Goal: Information Seeking & Learning: Stay updated

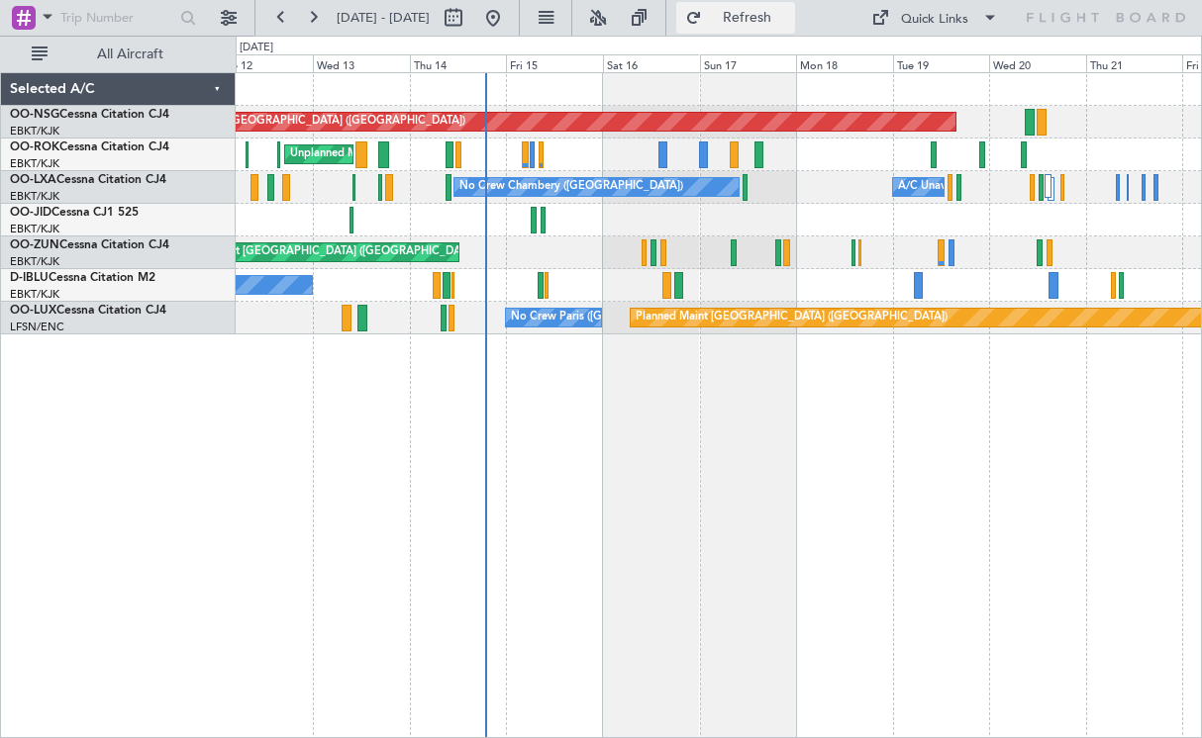
click at [763, 16] on span "Refresh" at bounding box center [747, 18] width 83 height 14
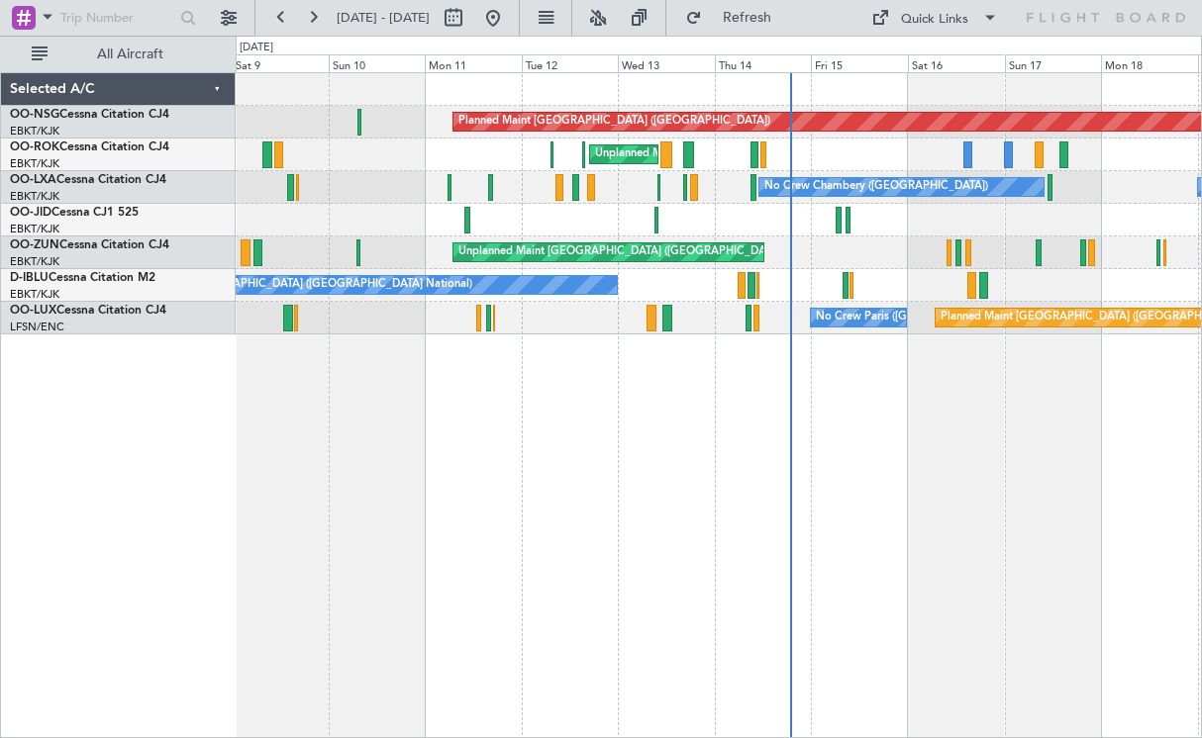
click at [739, 426] on div "Planned Maint [GEOGRAPHIC_DATA] ([GEOGRAPHIC_DATA]) Unplanned Maint [GEOGRAPHIC…" at bounding box center [719, 405] width 966 height 666
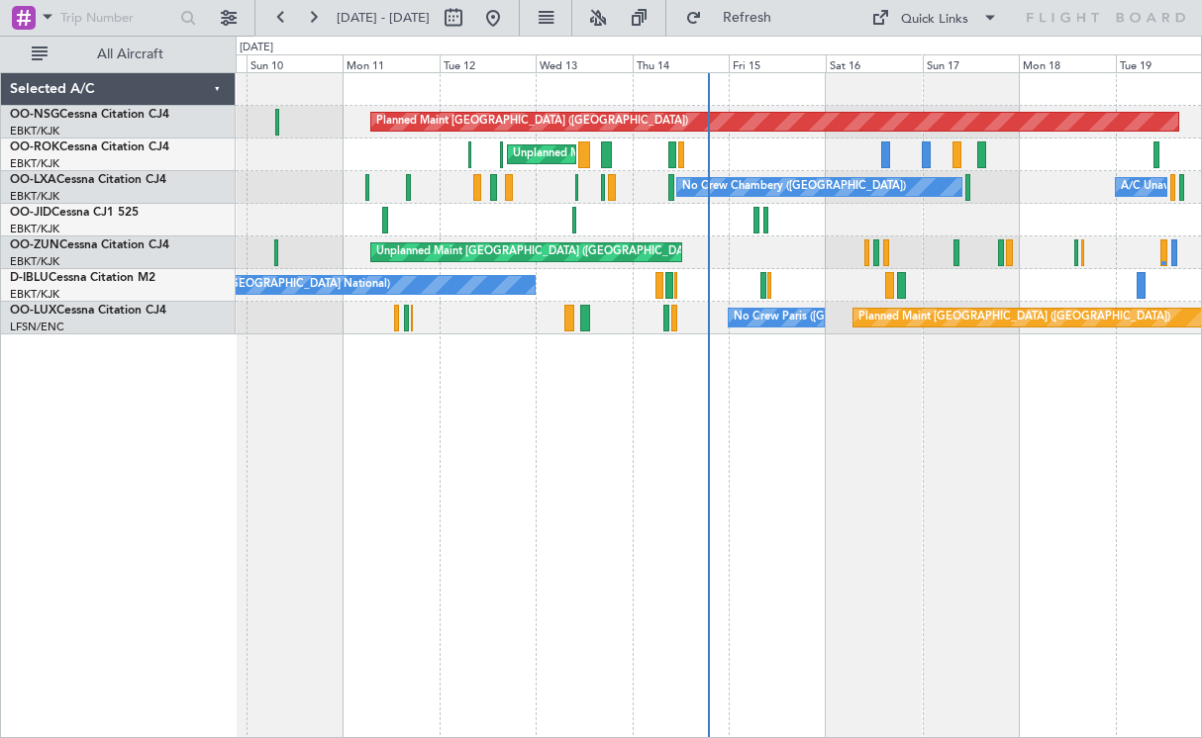
click at [714, 425] on div "Planned Maint [GEOGRAPHIC_DATA] ([GEOGRAPHIC_DATA]) Unplanned Maint [GEOGRAPHIC…" at bounding box center [719, 405] width 966 height 666
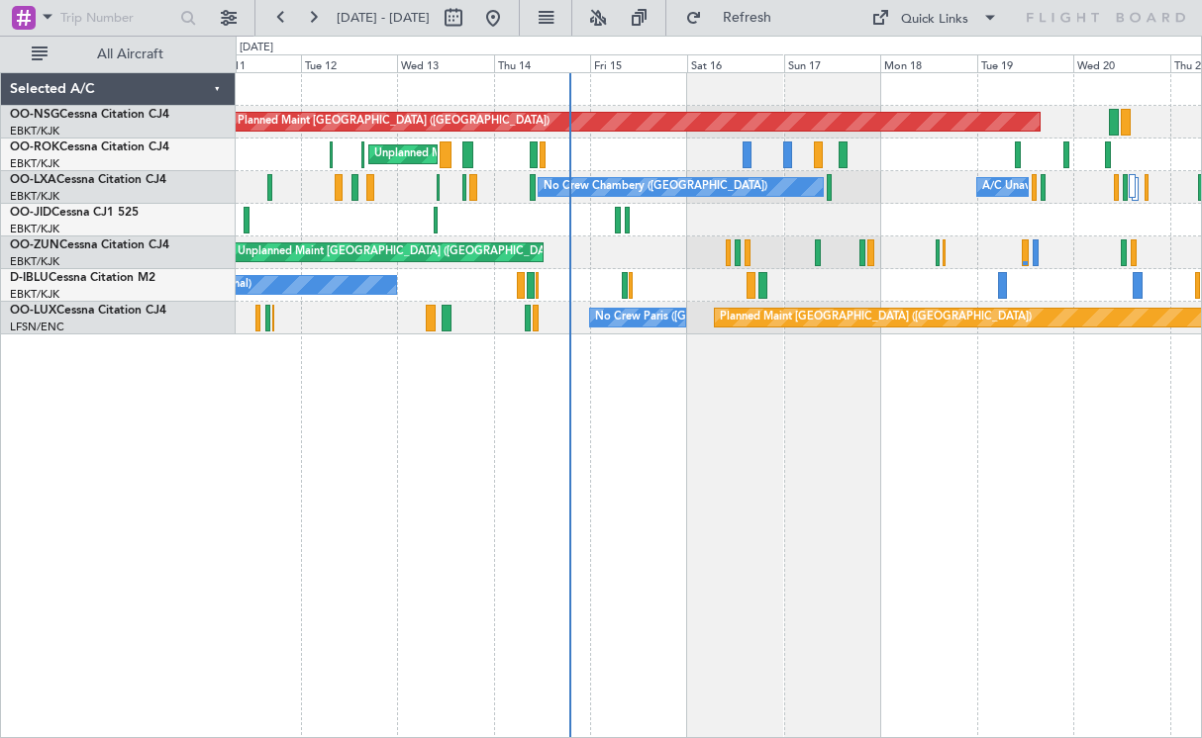
click at [760, 397] on div "Planned Maint [GEOGRAPHIC_DATA] ([GEOGRAPHIC_DATA]) Unplanned Maint [GEOGRAPHIC…" at bounding box center [719, 405] width 966 height 666
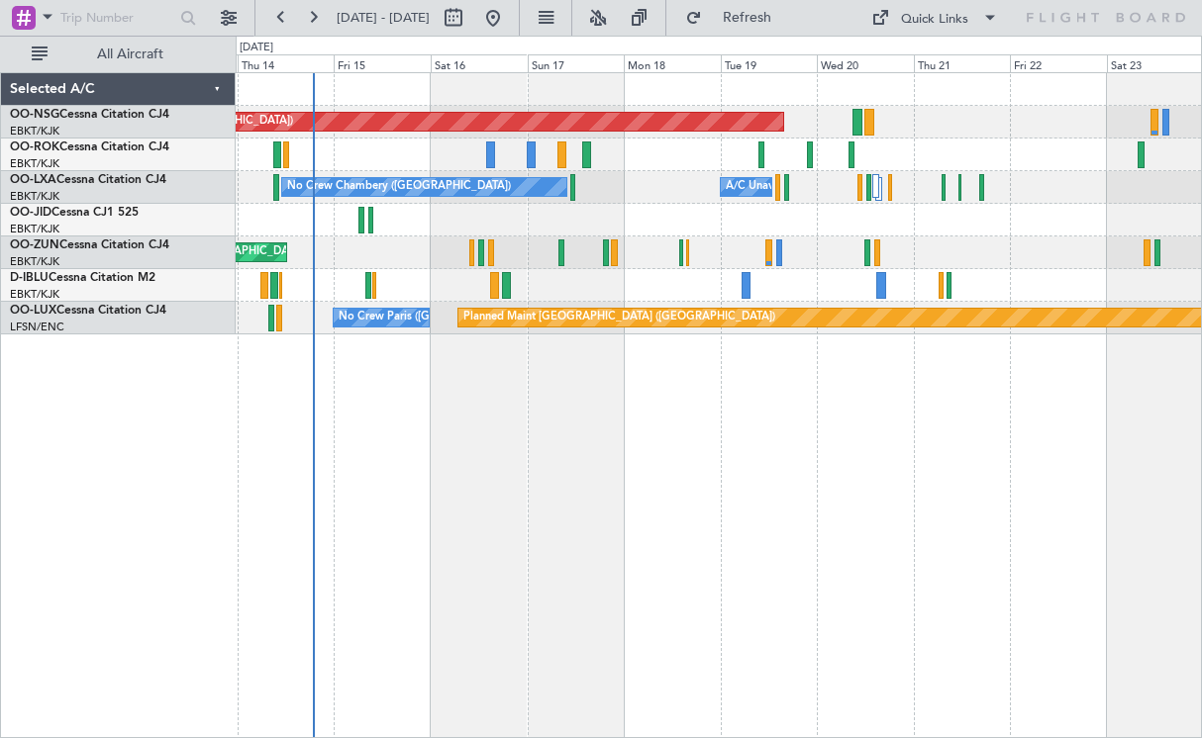
click at [656, 425] on div "Planned Maint [GEOGRAPHIC_DATA] ([GEOGRAPHIC_DATA]) Unplanned Maint [GEOGRAPHIC…" at bounding box center [719, 405] width 966 height 666
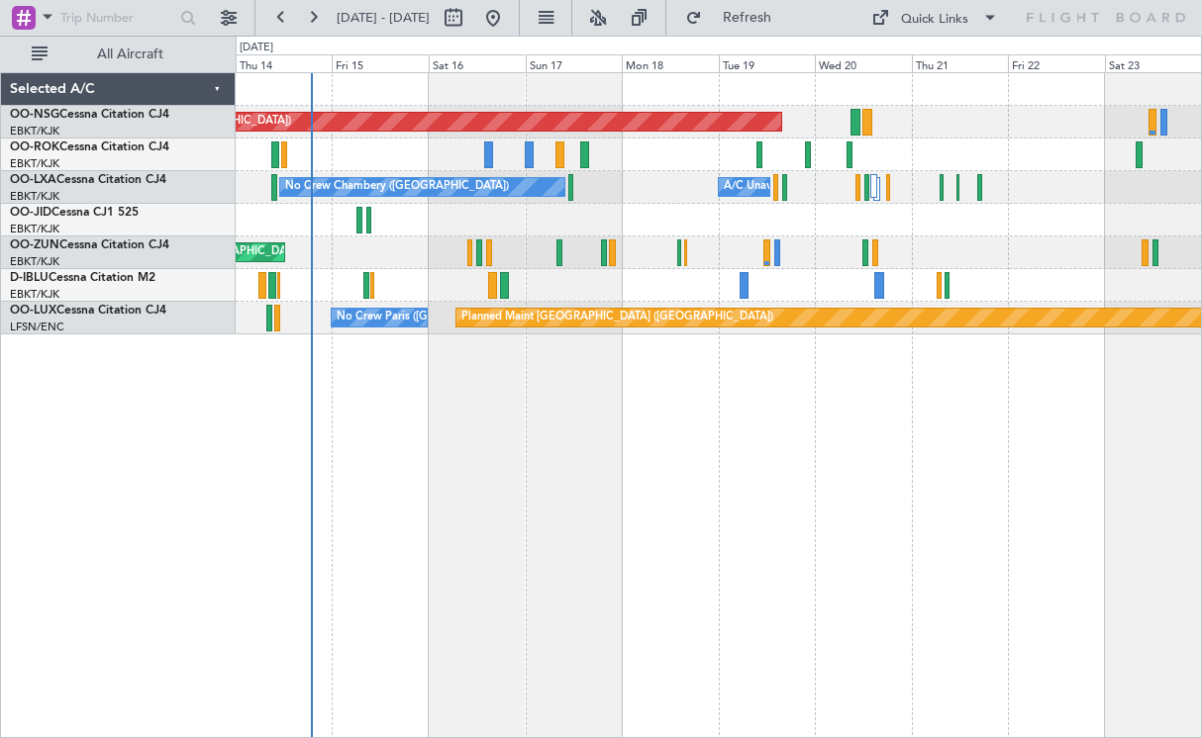
click at [895, 245] on div "Unplanned Maint [GEOGRAPHIC_DATA] ([GEOGRAPHIC_DATA])" at bounding box center [718, 253] width 965 height 33
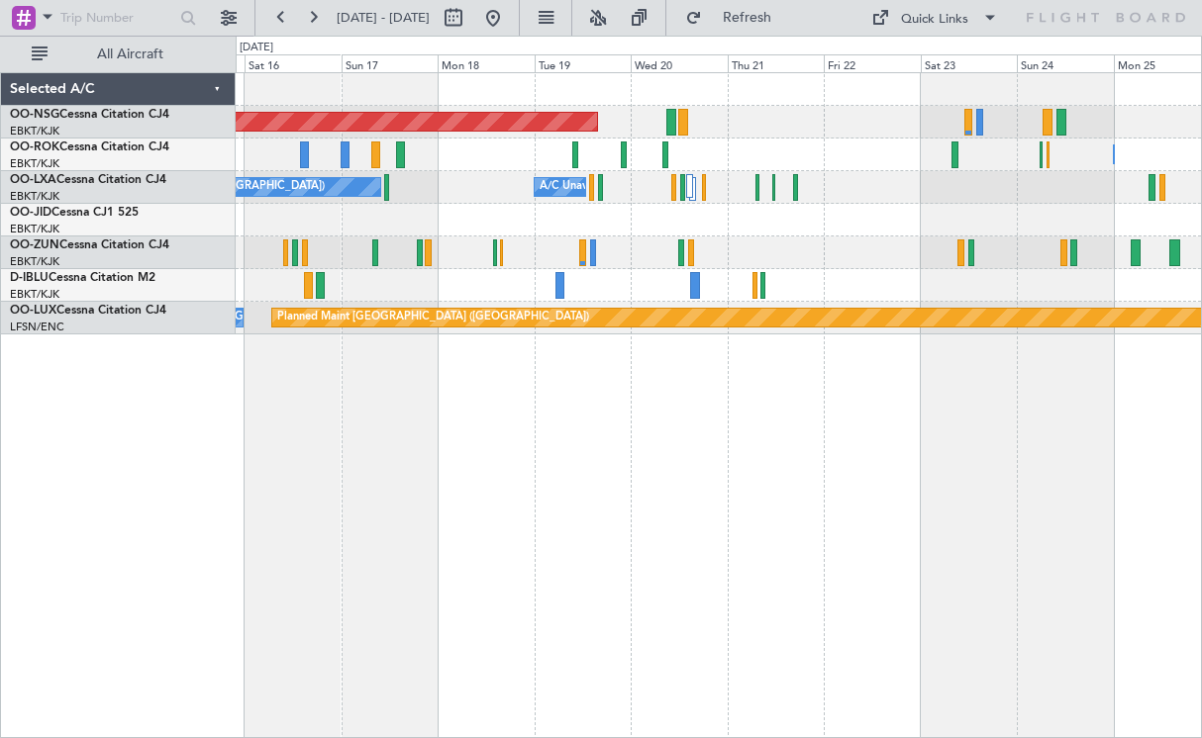
click at [912, 221] on div at bounding box center [718, 220] width 965 height 33
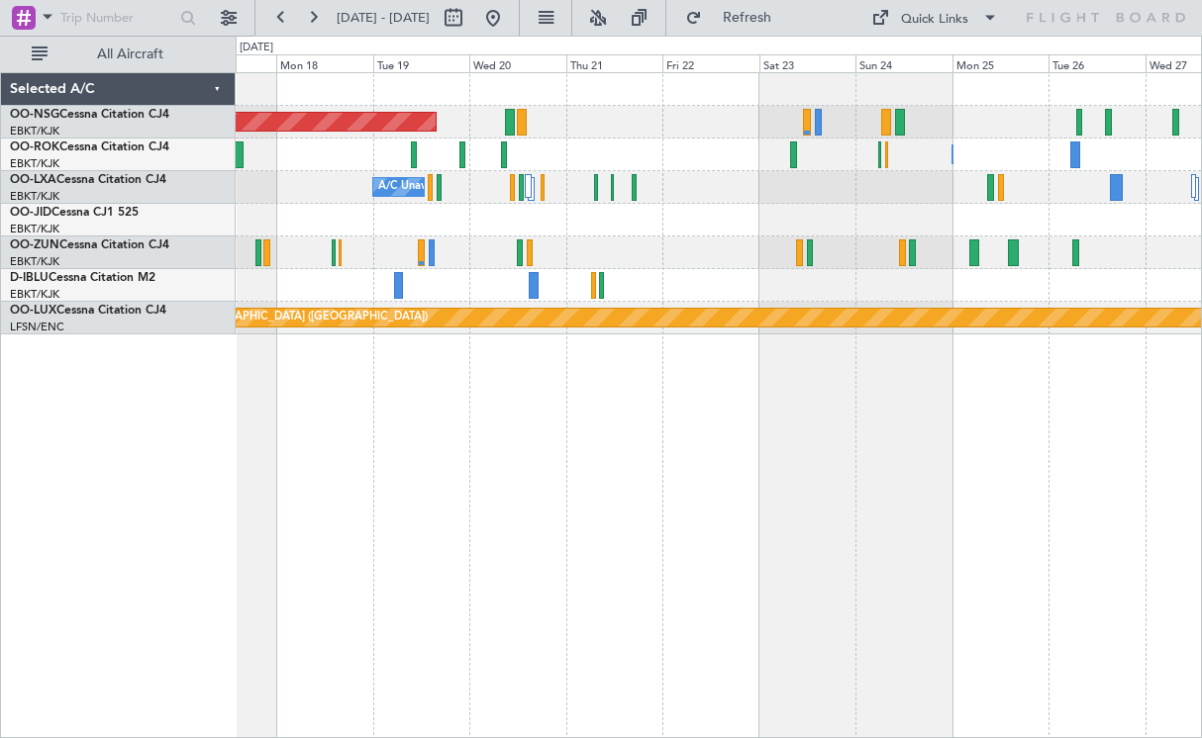
click at [813, 259] on div at bounding box center [718, 253] width 965 height 33
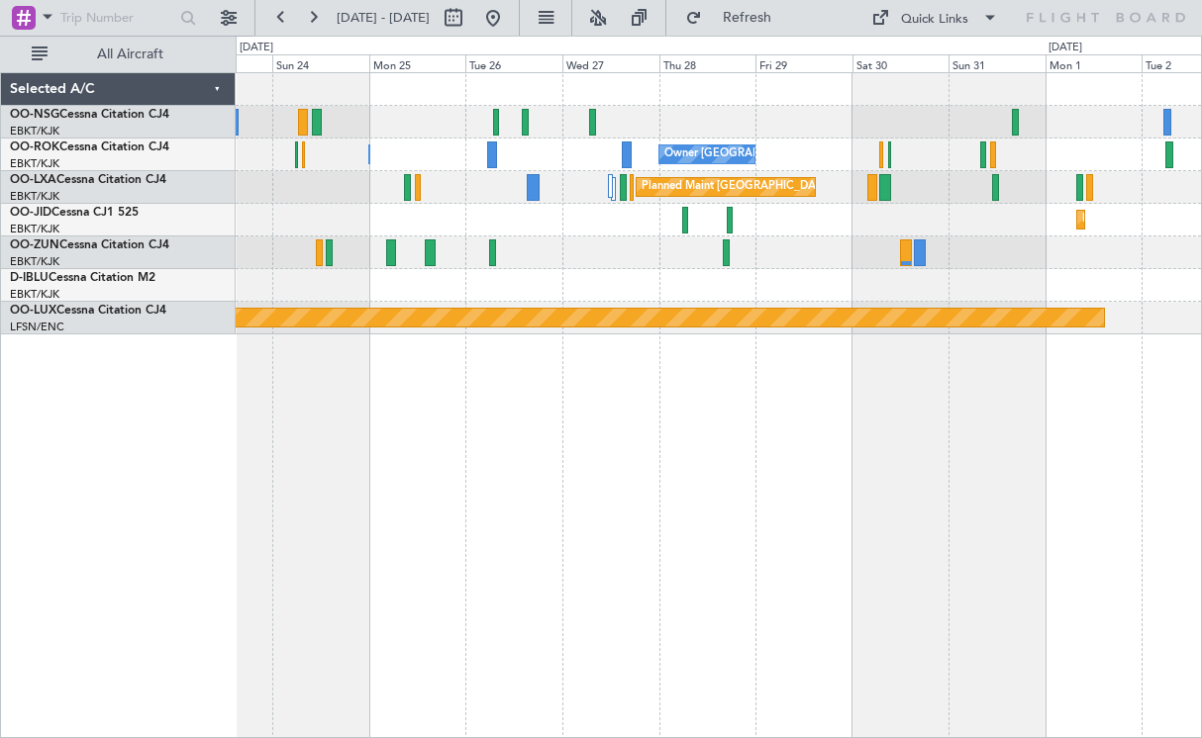
click at [783, 276] on div at bounding box center [718, 285] width 965 height 33
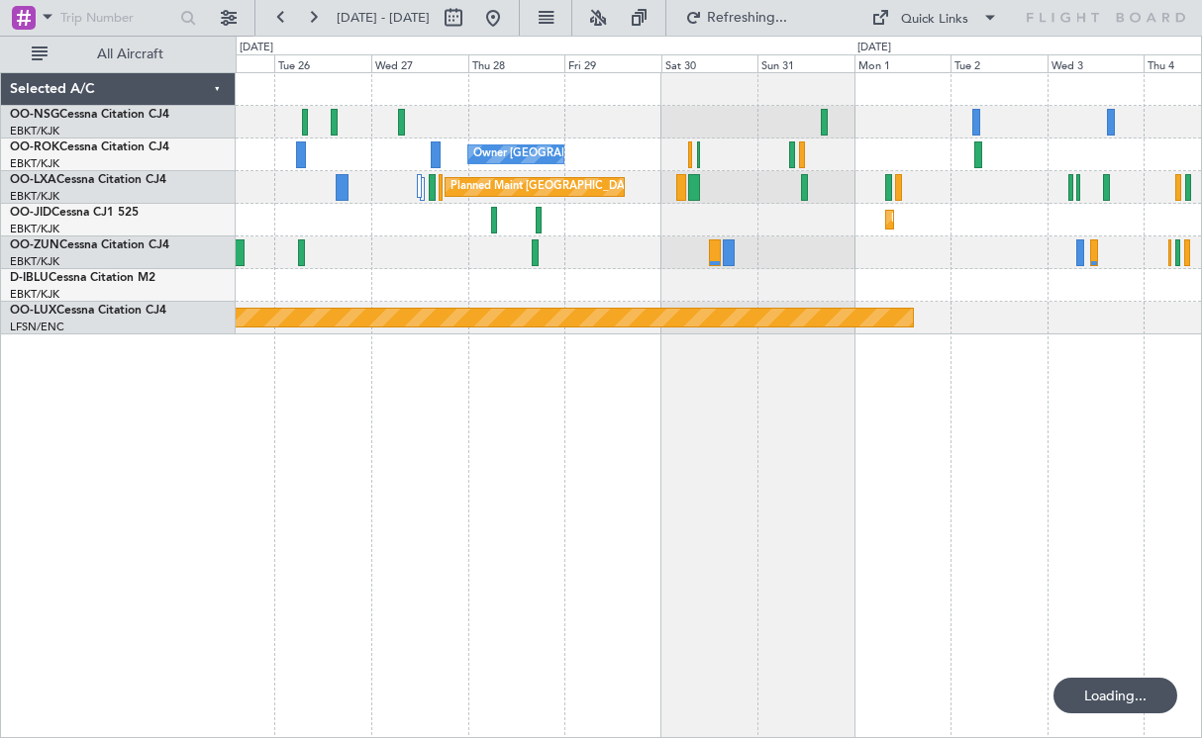
click at [745, 253] on div at bounding box center [718, 253] width 965 height 33
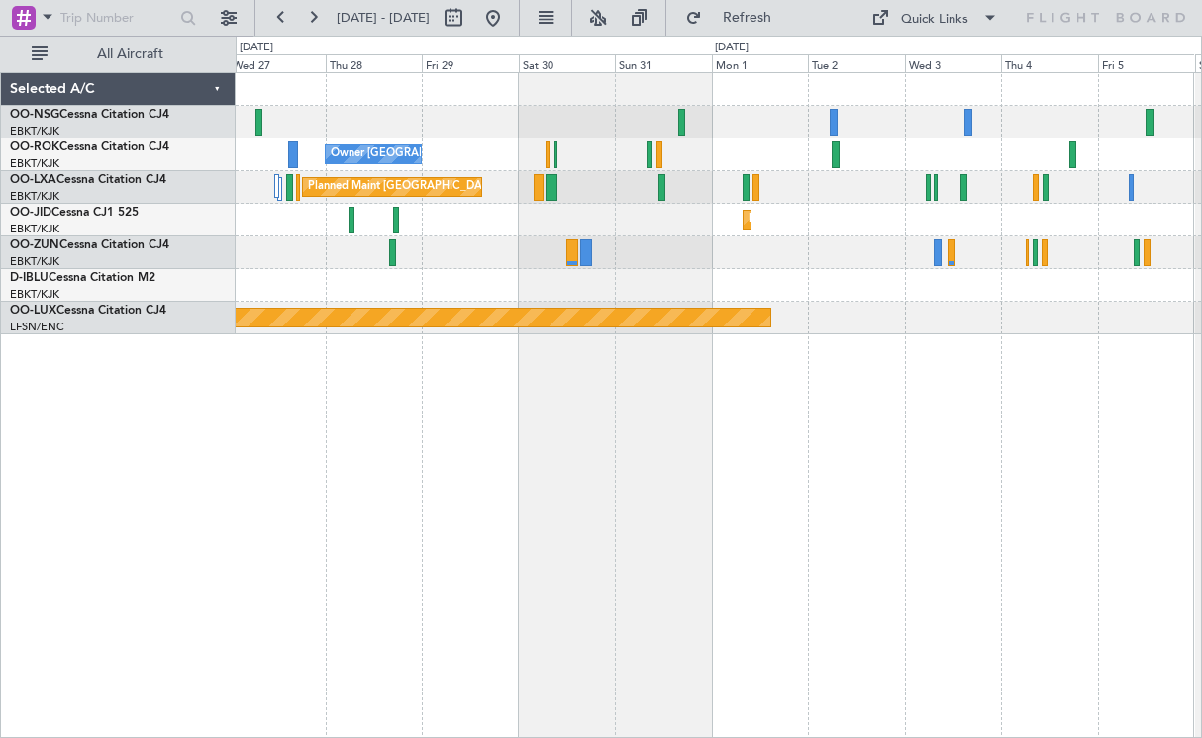
click at [720, 341] on div "Owner [GEOGRAPHIC_DATA]-[GEOGRAPHIC_DATA] Owner [GEOGRAPHIC_DATA]-[GEOGRAPHIC_D…" at bounding box center [719, 405] width 966 height 666
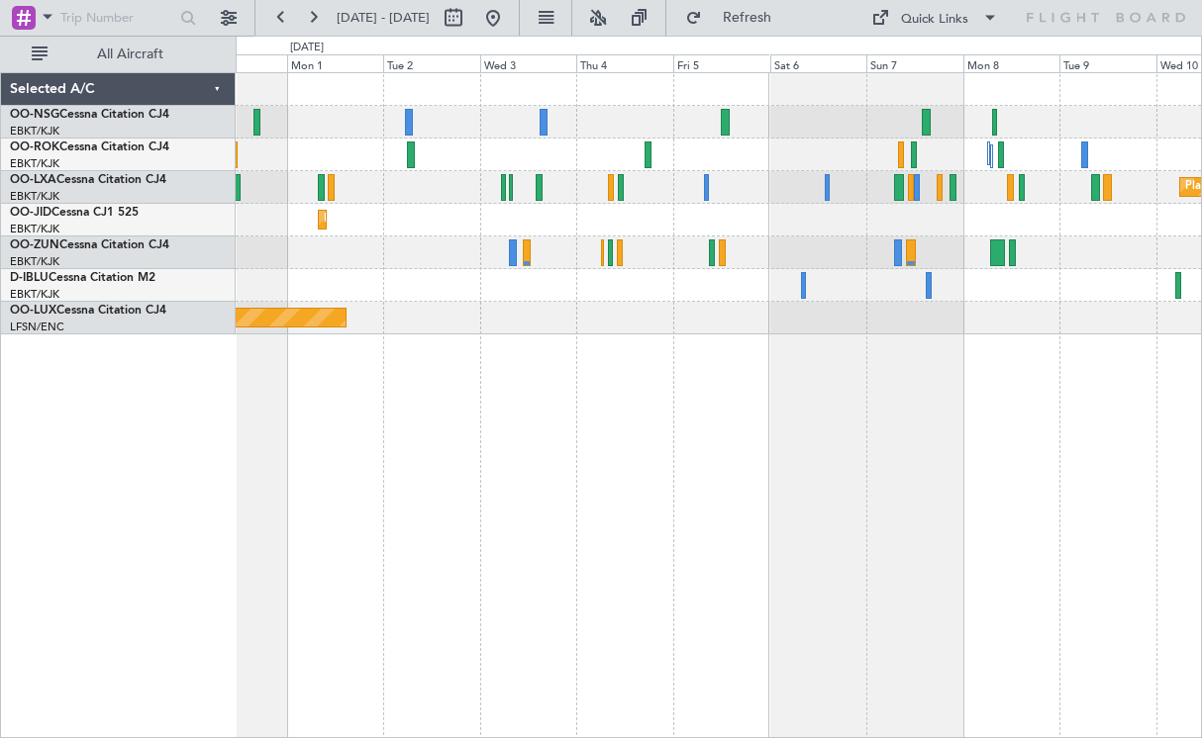
click at [684, 176] on div "Planned Maint Kortrijk-[GEOGRAPHIC_DATA] Planned Maint [GEOGRAPHIC_DATA] ([GEOG…" at bounding box center [718, 187] width 965 height 33
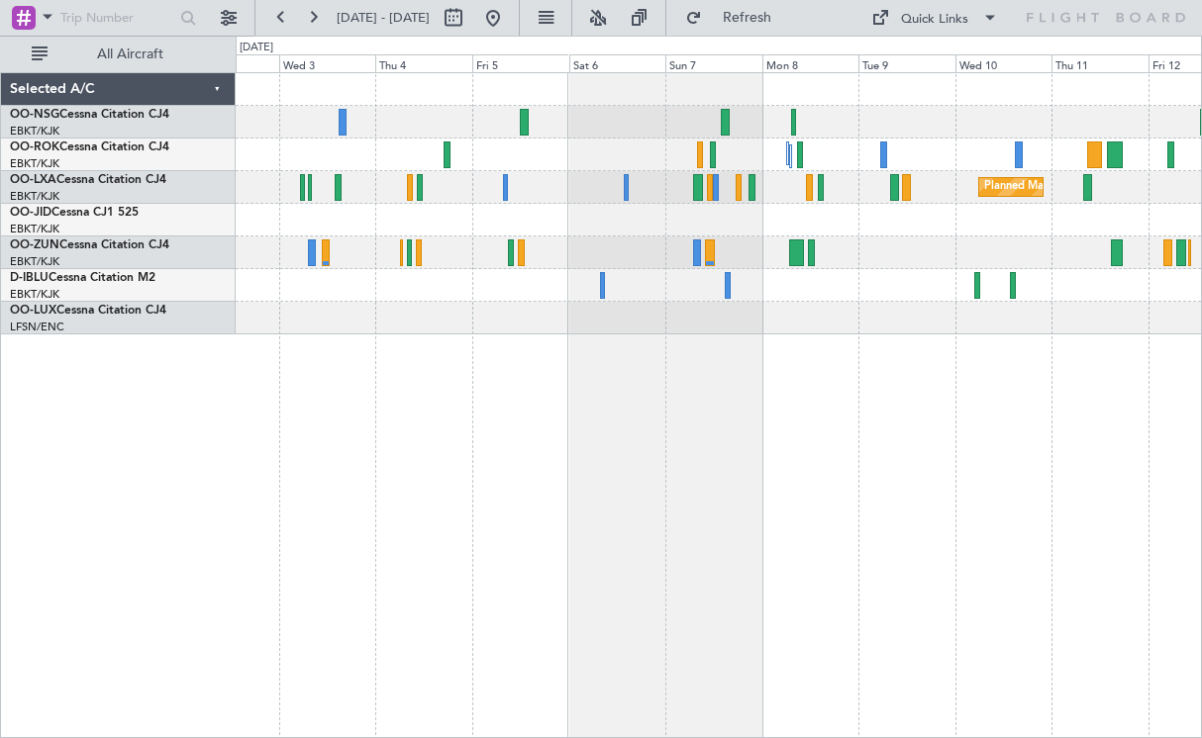
click at [774, 256] on div at bounding box center [718, 253] width 965 height 33
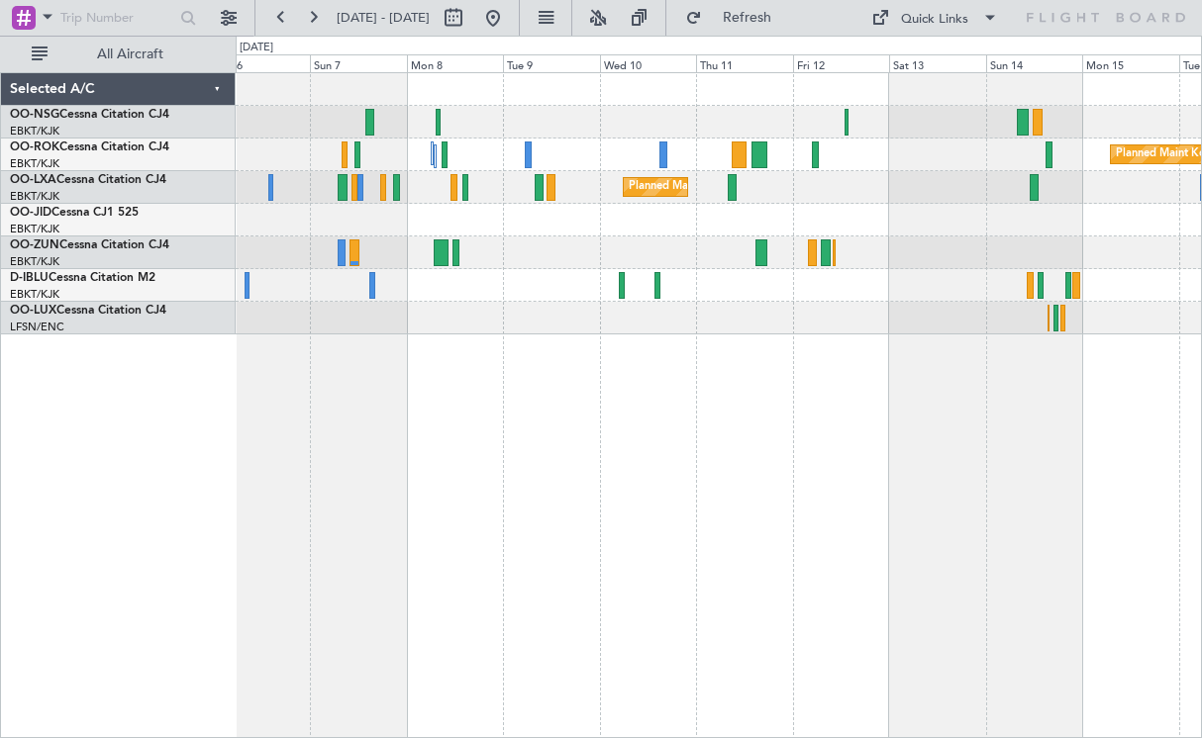
click at [605, 339] on div "Planned Maint Kortrijk-[GEOGRAPHIC_DATA] Planned Maint [GEOGRAPHIC_DATA]-[GEOGR…" at bounding box center [719, 405] width 966 height 666
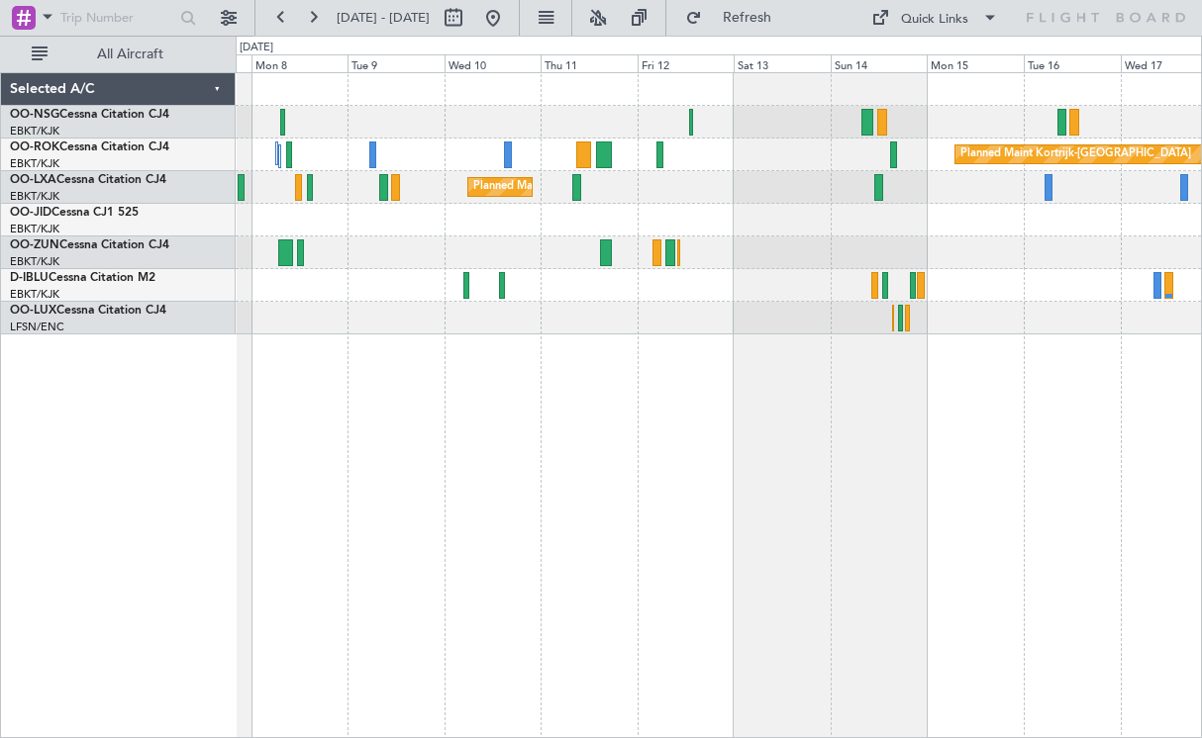
click at [900, 216] on div at bounding box center [718, 220] width 965 height 33
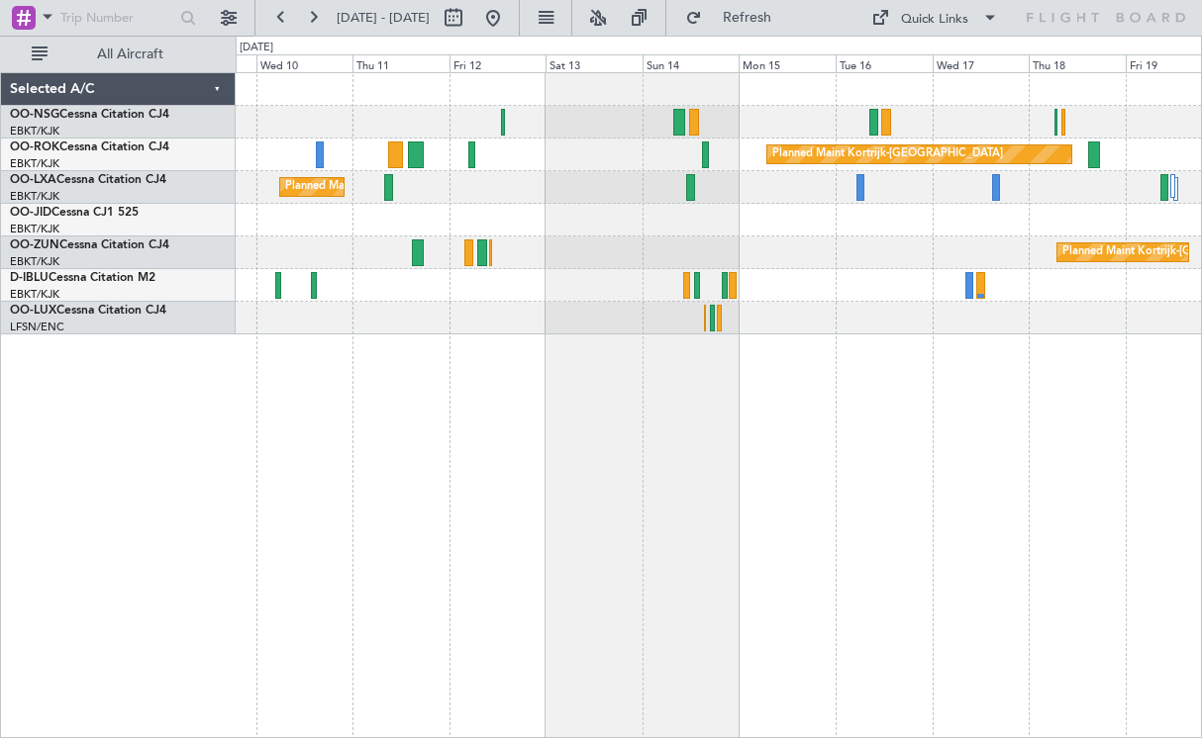
click at [773, 222] on div at bounding box center [718, 220] width 965 height 33
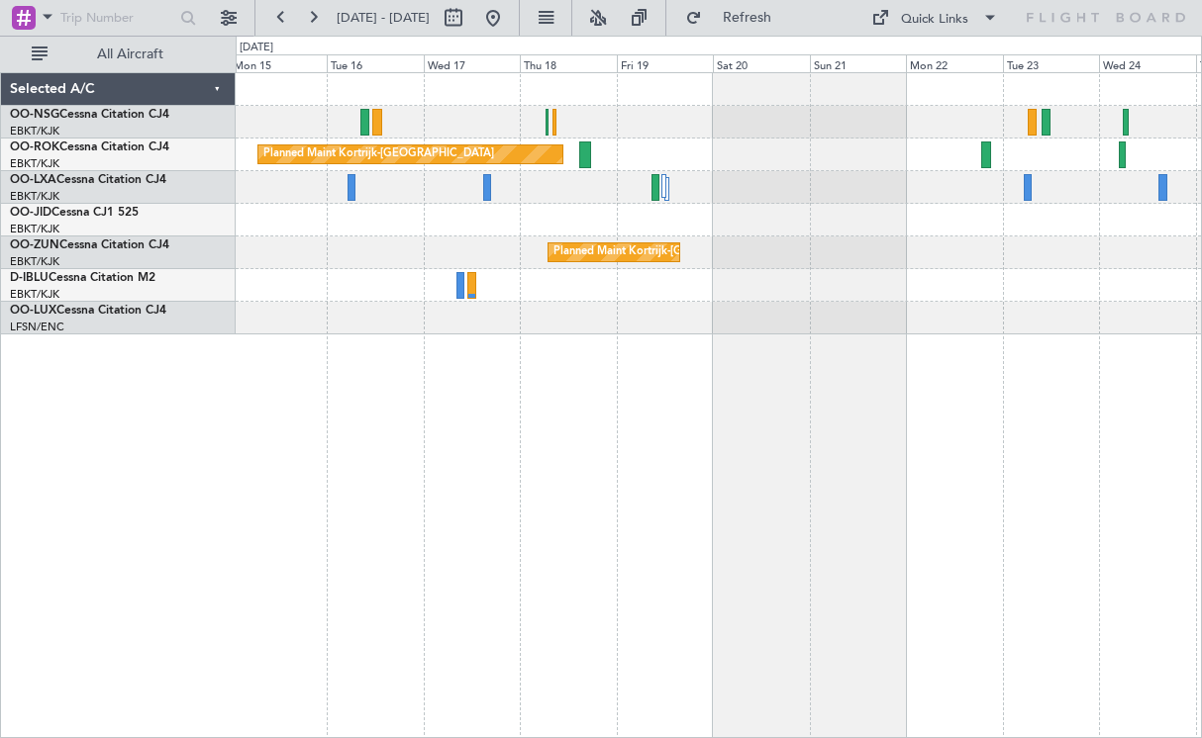
click at [720, 211] on div "null [GEOGRAPHIC_DATA]-[GEOGRAPHIC_DATA] Planned Maint [GEOGRAPHIC_DATA]-[GEOGR…" at bounding box center [718, 220] width 965 height 33
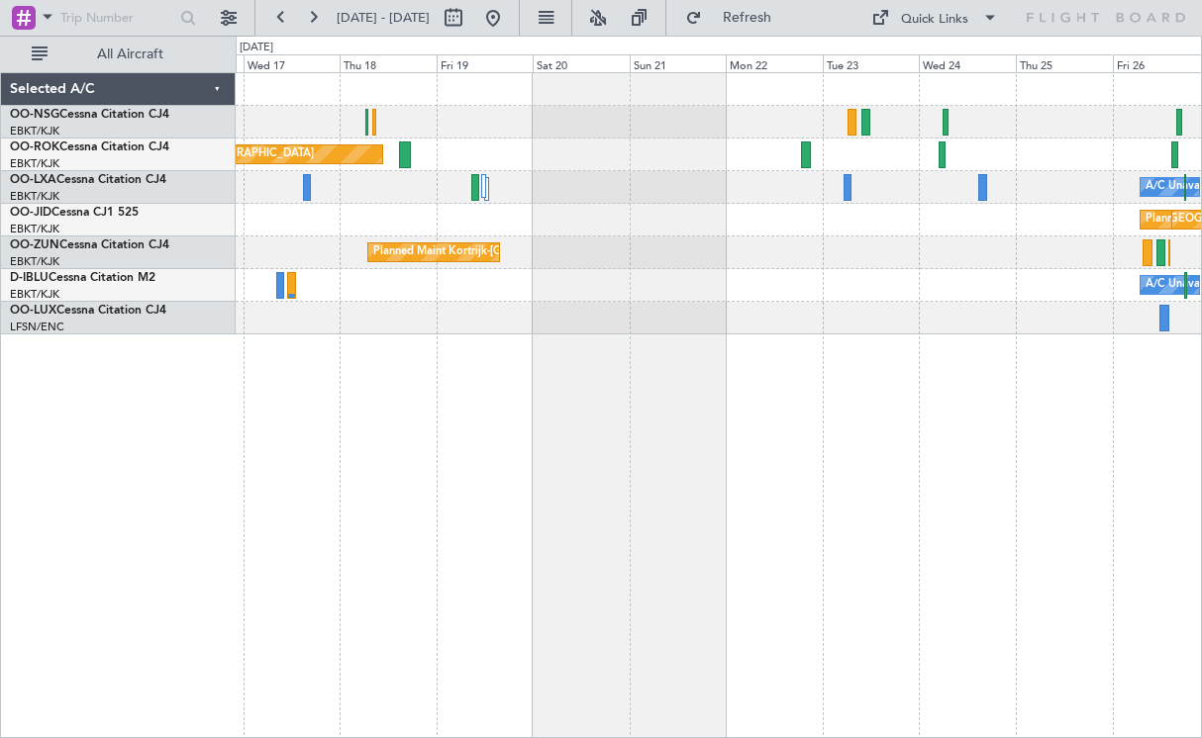
click at [760, 222] on div "null [GEOGRAPHIC_DATA]-[GEOGRAPHIC_DATA] Planned Maint [GEOGRAPHIC_DATA]-[GEOGR…" at bounding box center [718, 220] width 965 height 33
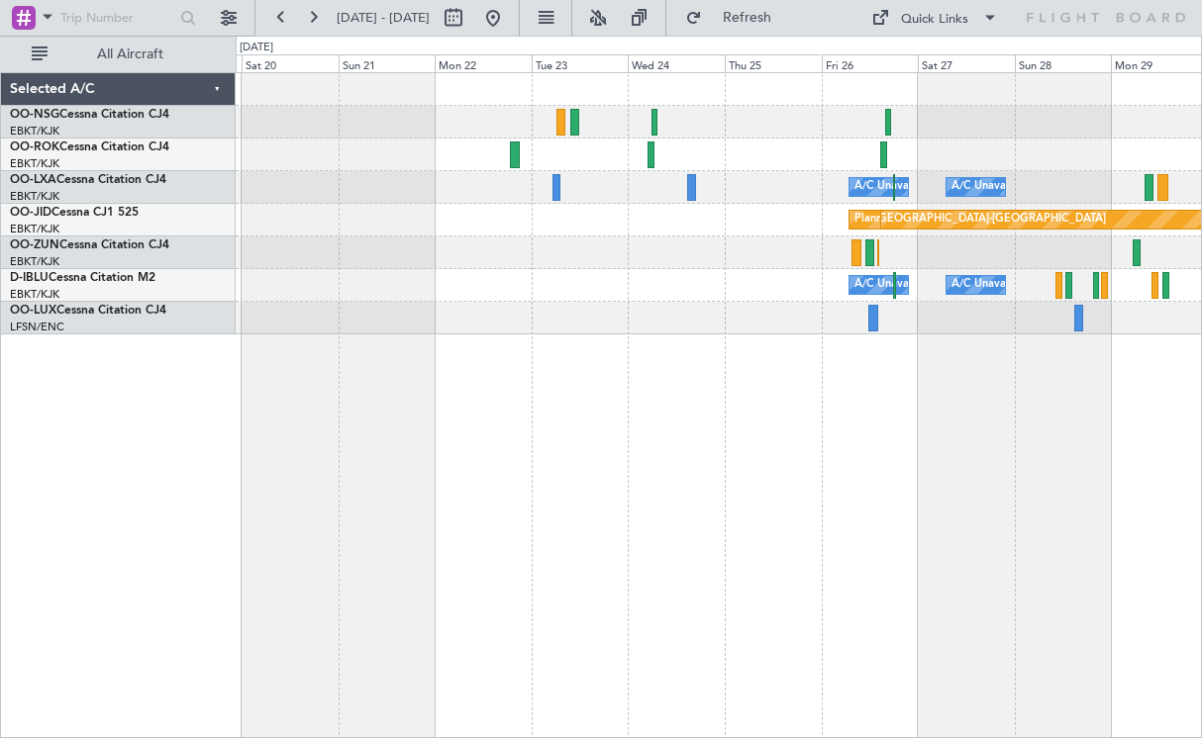
click at [703, 306] on div at bounding box center [718, 318] width 965 height 33
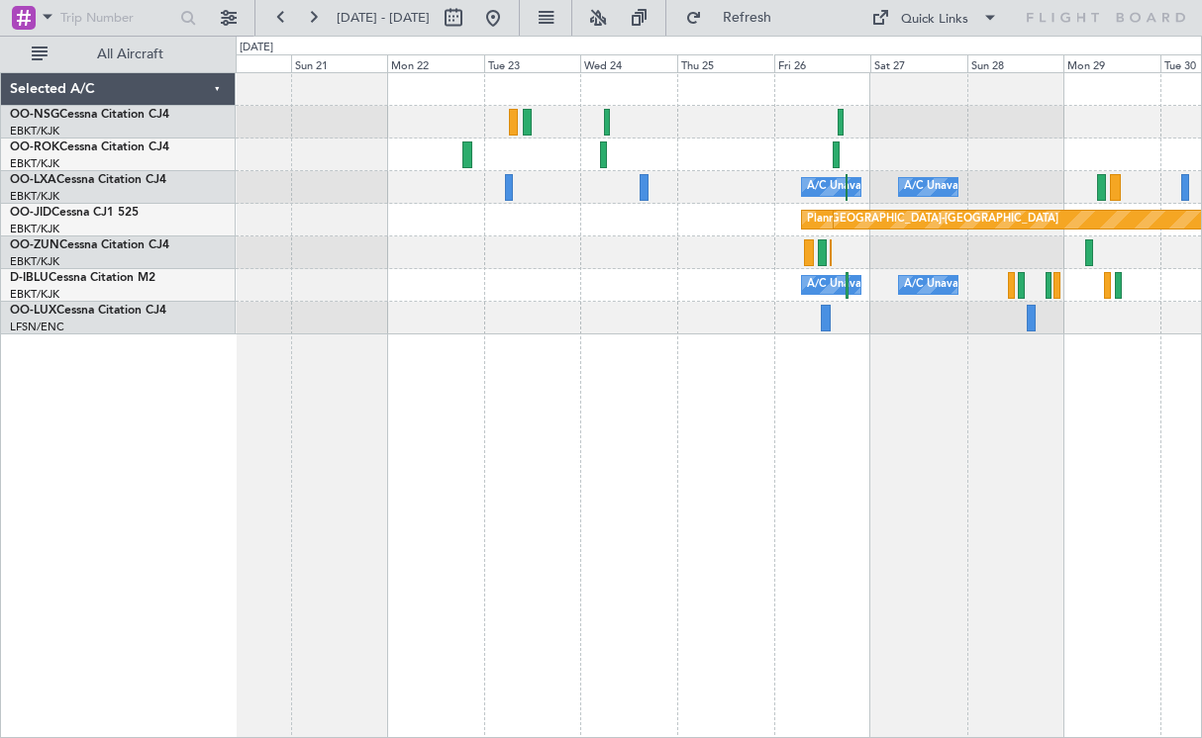
click at [613, 256] on div "Planned Maint Kortrijk-[GEOGRAPHIC_DATA]" at bounding box center [718, 253] width 965 height 33
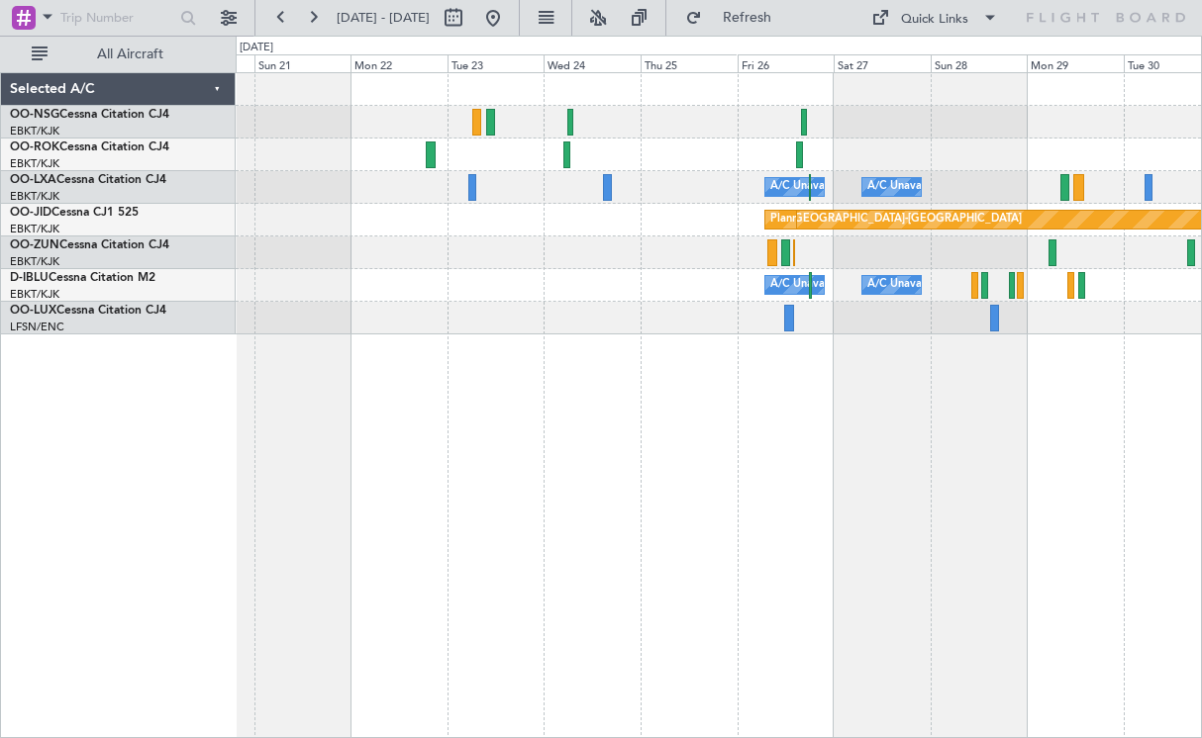
click at [919, 350] on div "Planned Maint Kortrijk-[GEOGRAPHIC_DATA] A/C Unavailable [GEOGRAPHIC_DATA] ([GE…" at bounding box center [719, 405] width 966 height 666
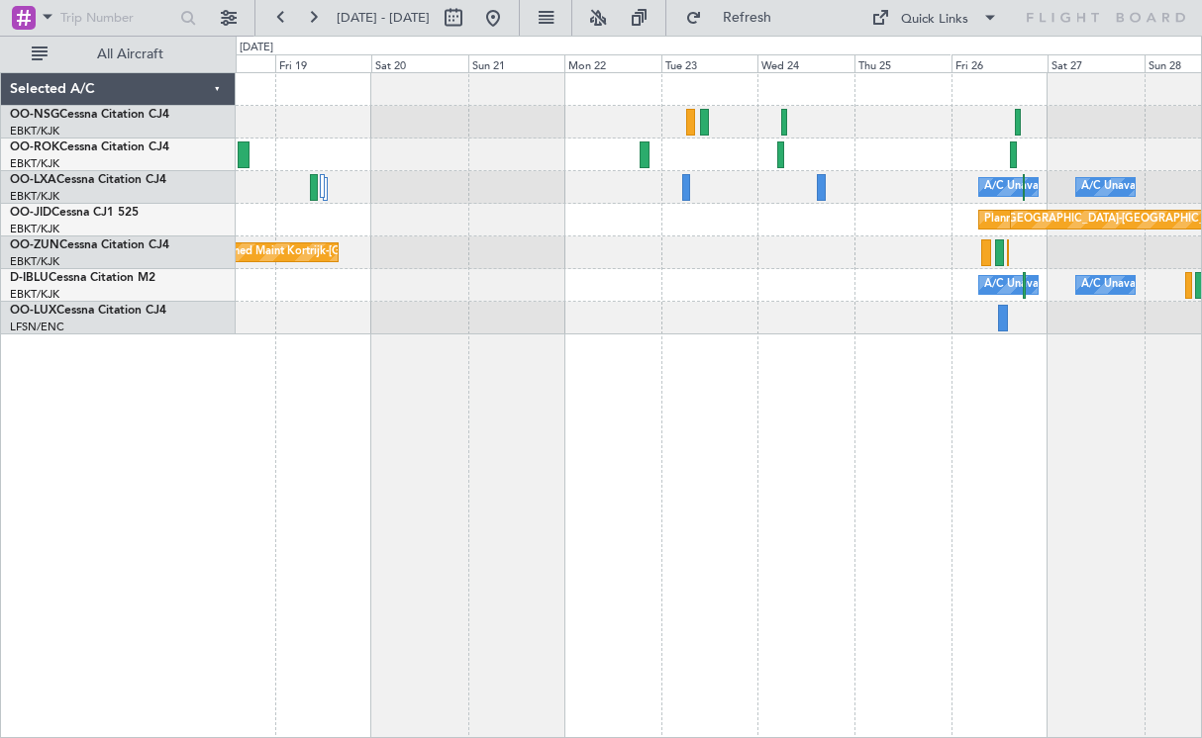
click at [1001, 309] on div at bounding box center [718, 318] width 965 height 33
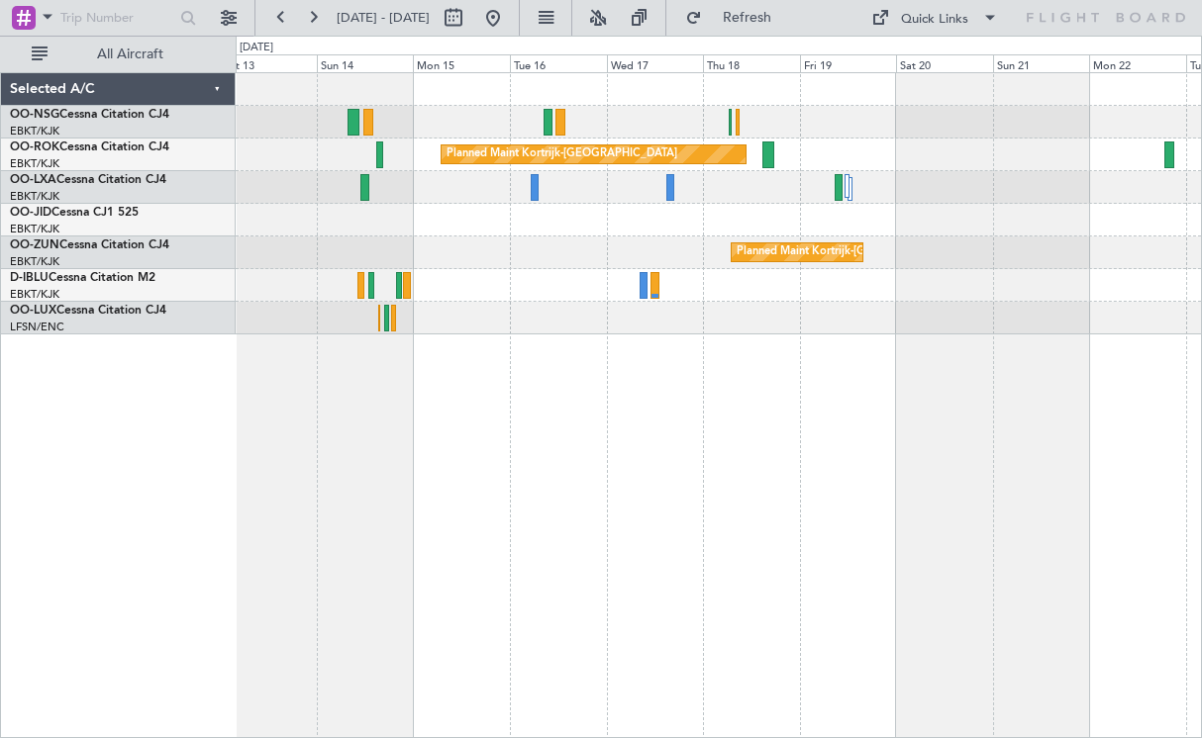
click at [1184, 341] on div "Planned Maint Kortrijk-[GEOGRAPHIC_DATA] Planned Maint [GEOGRAPHIC_DATA]-[GEOGR…" at bounding box center [719, 405] width 966 height 666
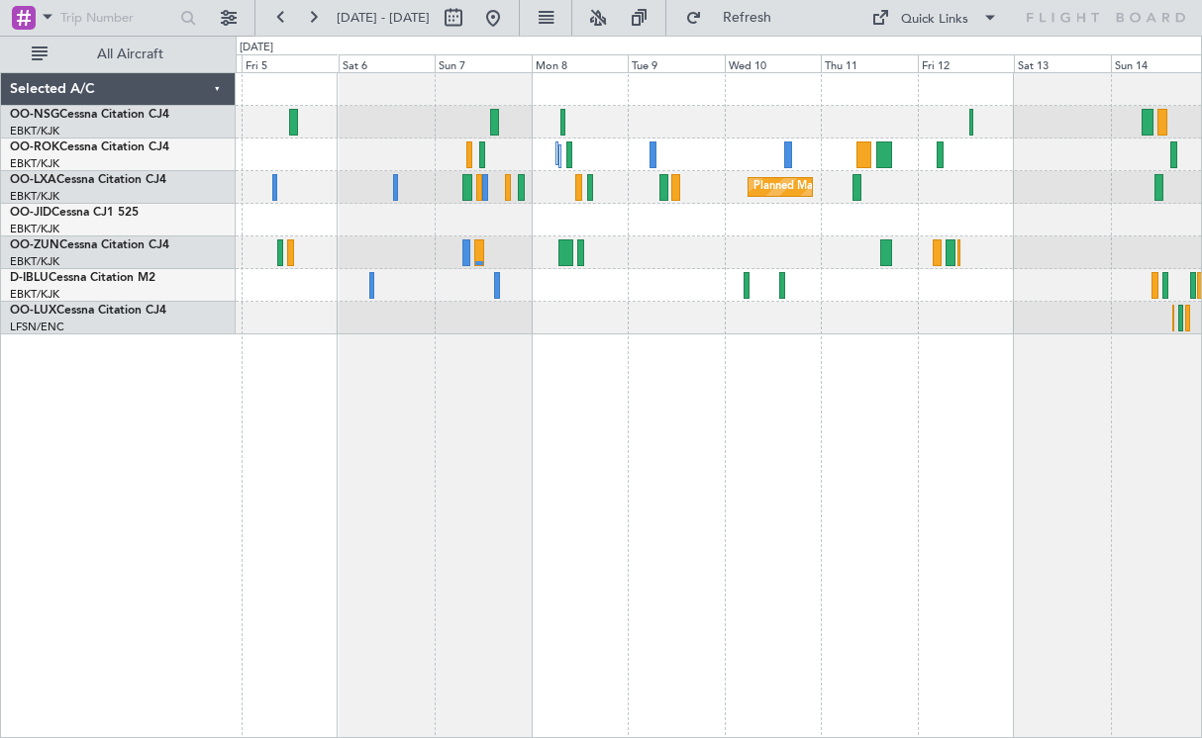
click at [546, 350] on div "Planned Maint Kortrijk-[GEOGRAPHIC_DATA] Planned Maint [GEOGRAPHIC_DATA]-[GEOGR…" at bounding box center [719, 405] width 966 height 666
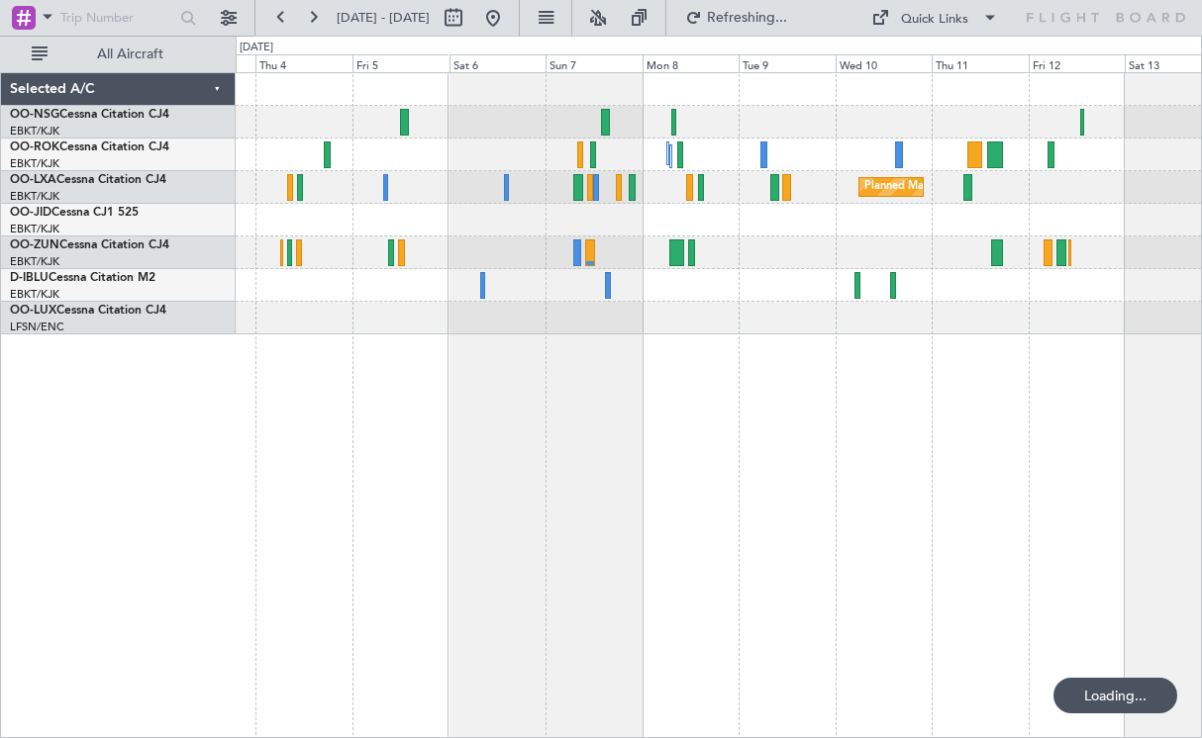
click at [675, 342] on div "Planned Maint Kortrijk-[GEOGRAPHIC_DATA] Planned Maint [GEOGRAPHIC_DATA]-[GEOGR…" at bounding box center [719, 405] width 966 height 666
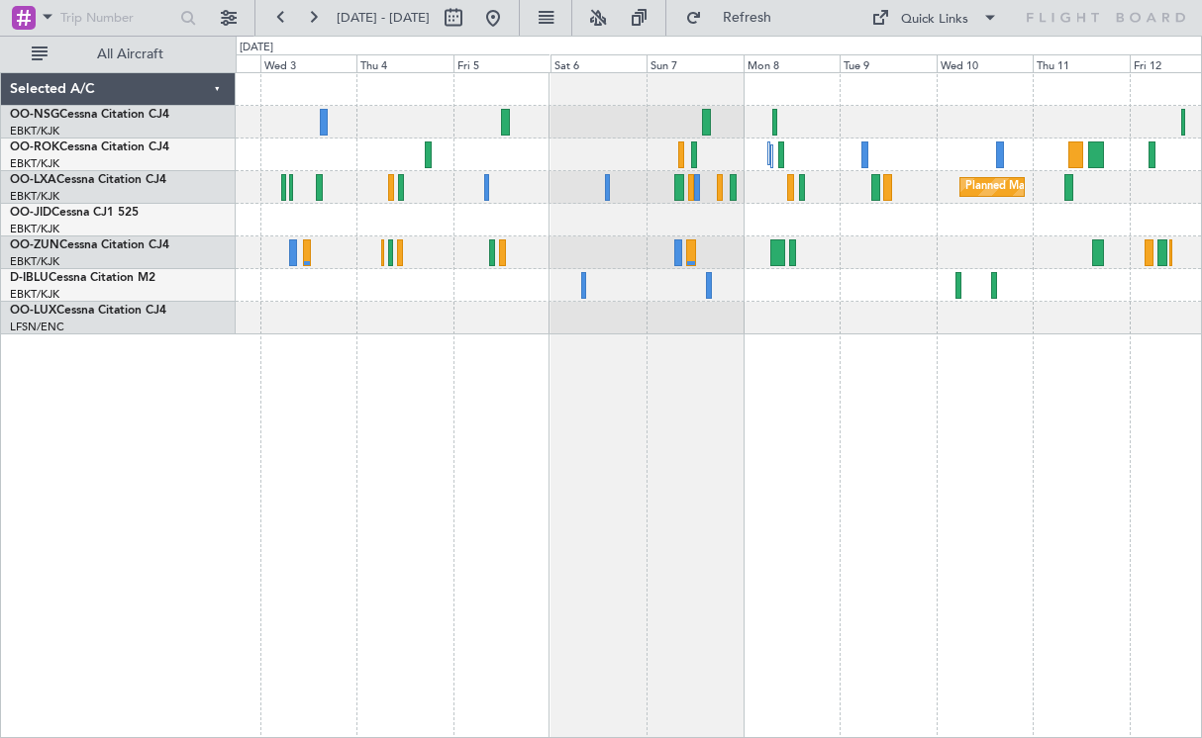
click at [508, 363] on div "Planned Maint Kortrijk-[GEOGRAPHIC_DATA] Planned Maint [GEOGRAPHIC_DATA]-[GEOGR…" at bounding box center [719, 405] width 966 height 666
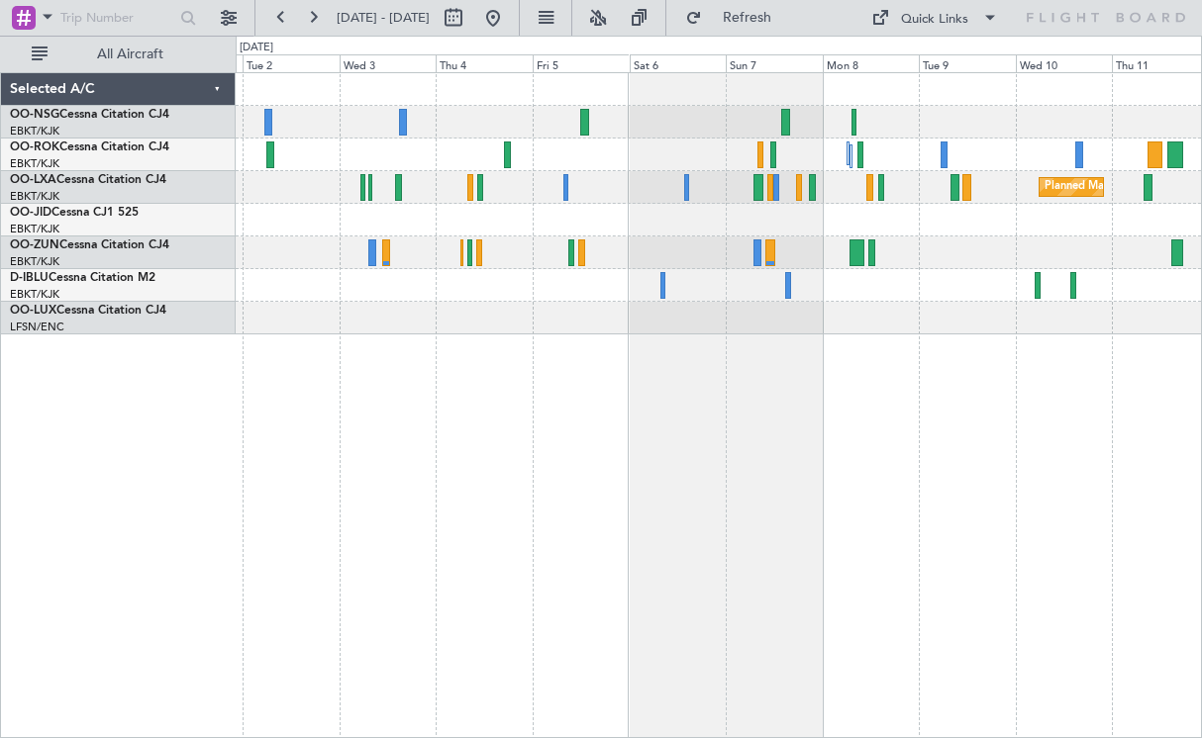
click at [852, 333] on div "Planned Maint Kortrijk-[GEOGRAPHIC_DATA] Planned Maint [GEOGRAPHIC_DATA]-[GEOGR…" at bounding box center [719, 405] width 966 height 666
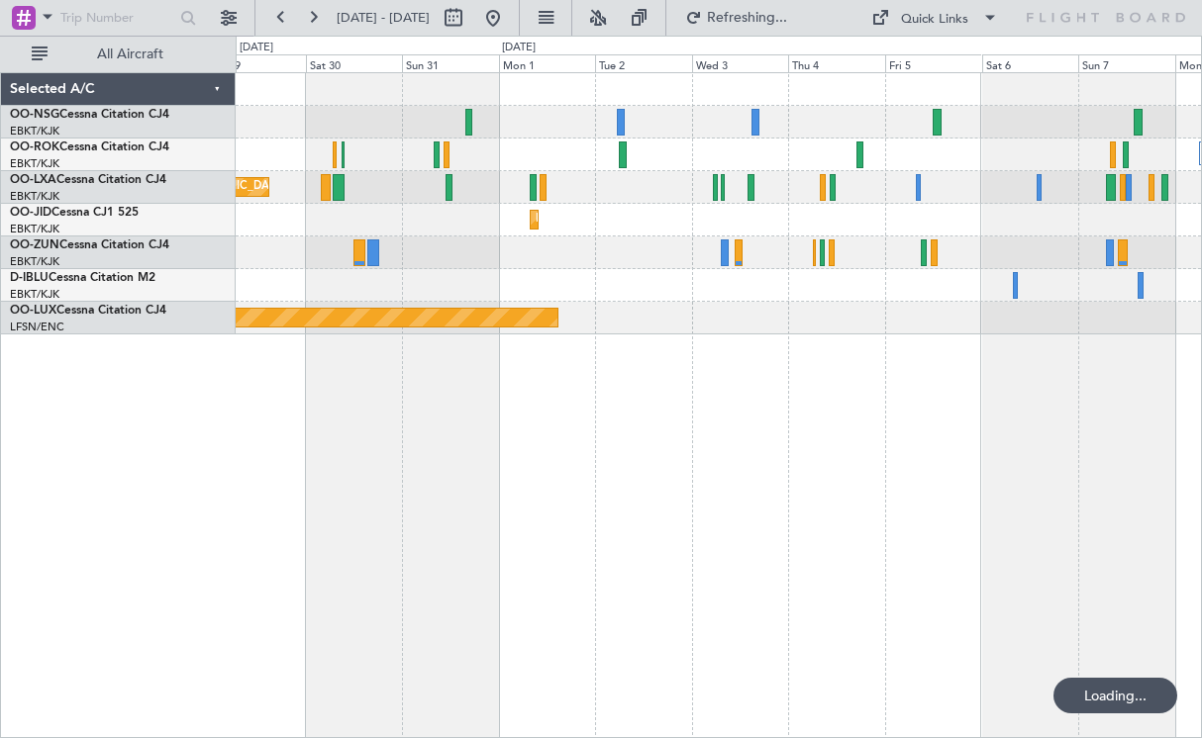
click at [911, 333] on div "Owner [GEOGRAPHIC_DATA]-[GEOGRAPHIC_DATA] Planned Maint [GEOGRAPHIC_DATA] ([GEO…" at bounding box center [719, 405] width 966 height 666
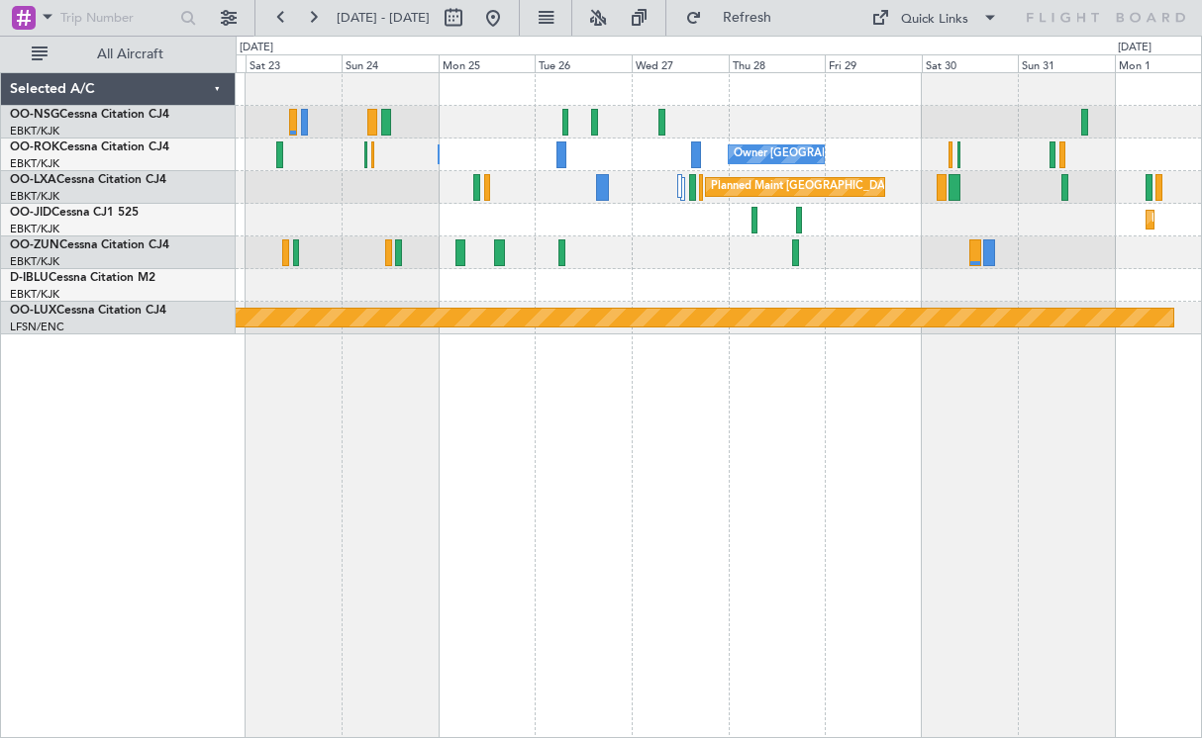
click at [783, 240] on div "Owner [GEOGRAPHIC_DATA]-[GEOGRAPHIC_DATA] Owner [GEOGRAPHIC_DATA]-[GEOGRAPHIC_D…" at bounding box center [718, 203] width 965 height 261
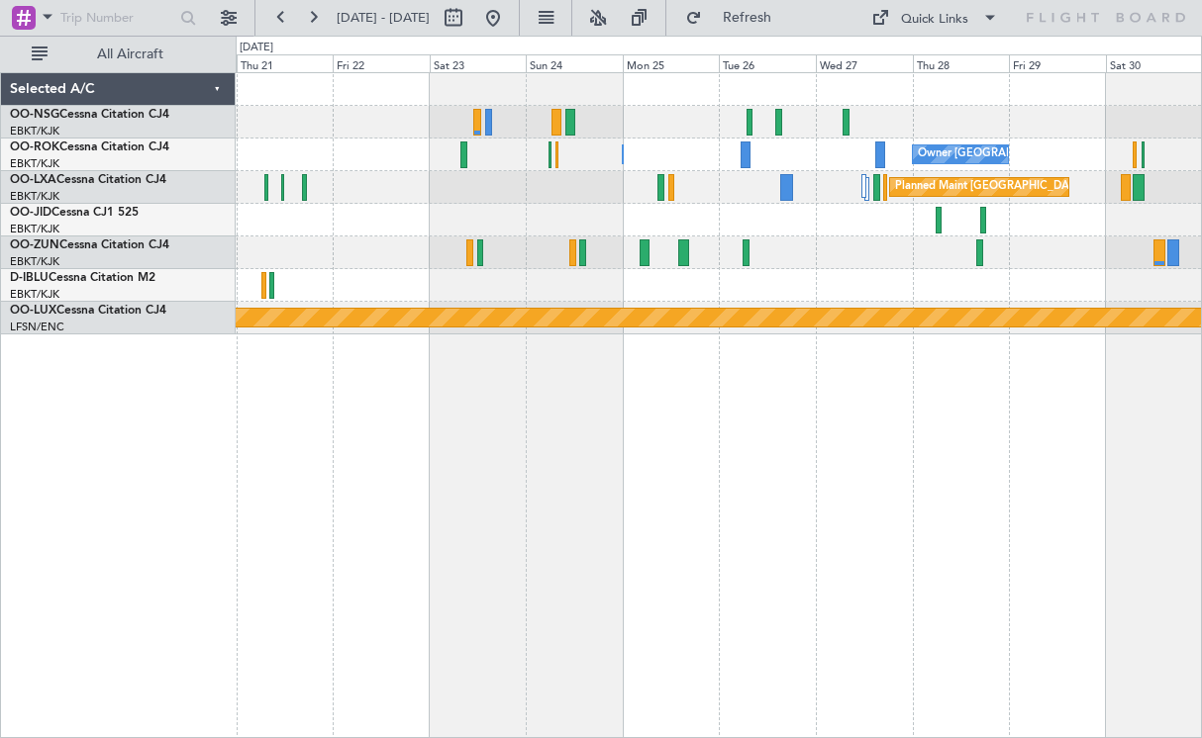
click at [703, 277] on div at bounding box center [718, 285] width 965 height 33
click at [926, 419] on div "Planned Maint [GEOGRAPHIC_DATA] ([GEOGRAPHIC_DATA]) Owner [GEOGRAPHIC_DATA]-[GE…" at bounding box center [719, 405] width 966 height 666
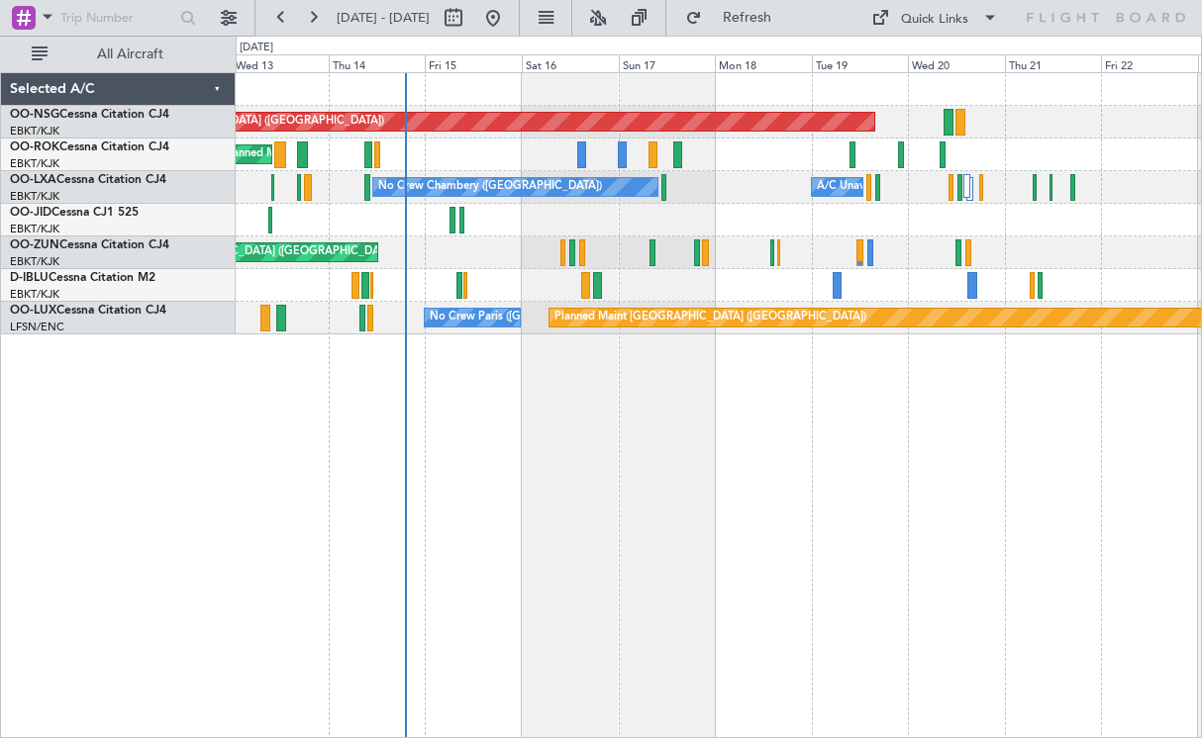
click at [558, 198] on div "Planned Maint [GEOGRAPHIC_DATA] ([GEOGRAPHIC_DATA]) Unplanned Maint [GEOGRAPHIC…" at bounding box center [718, 203] width 965 height 261
